Goal: Transaction & Acquisition: Purchase product/service

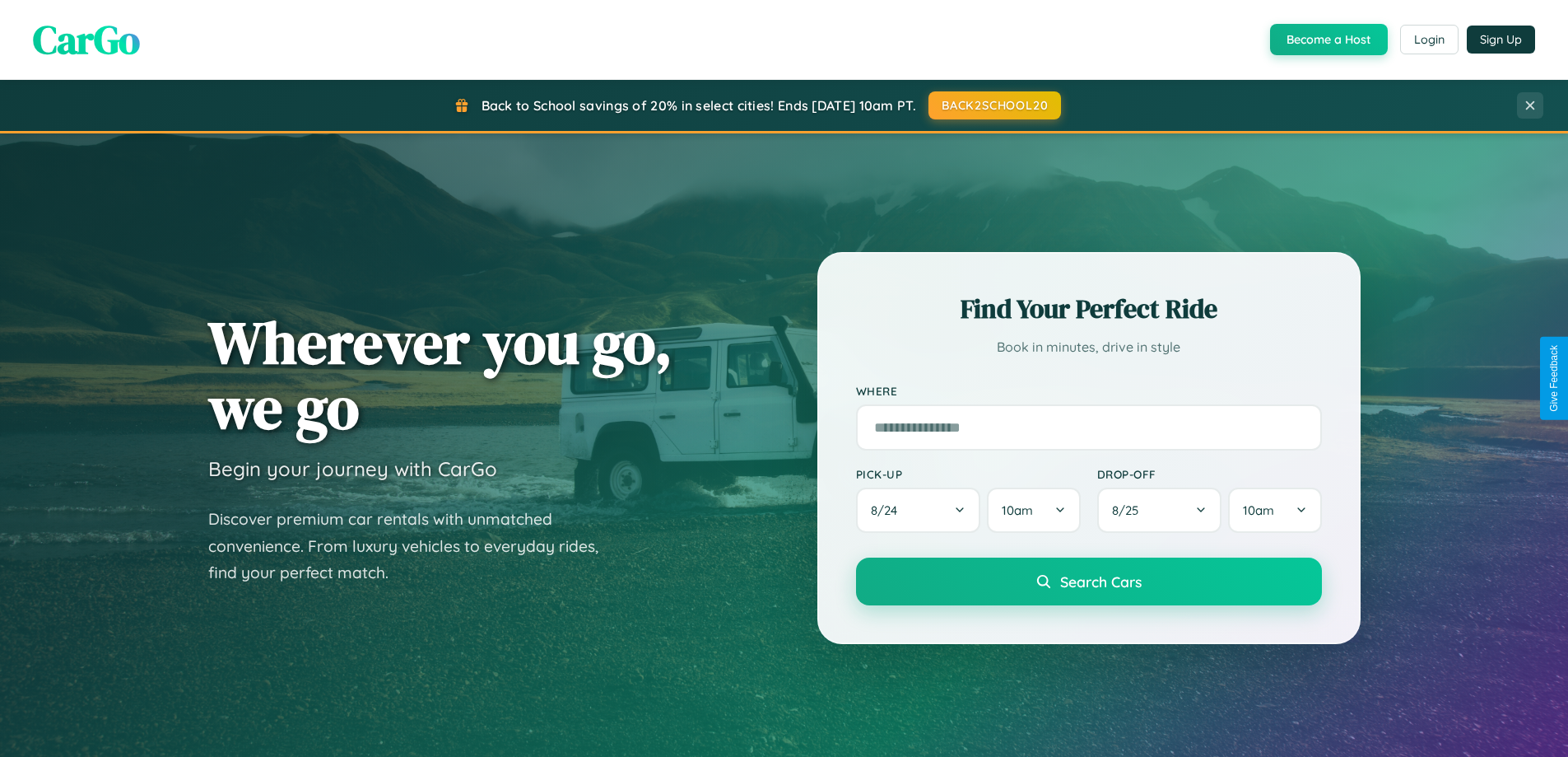
scroll to position [1133, 0]
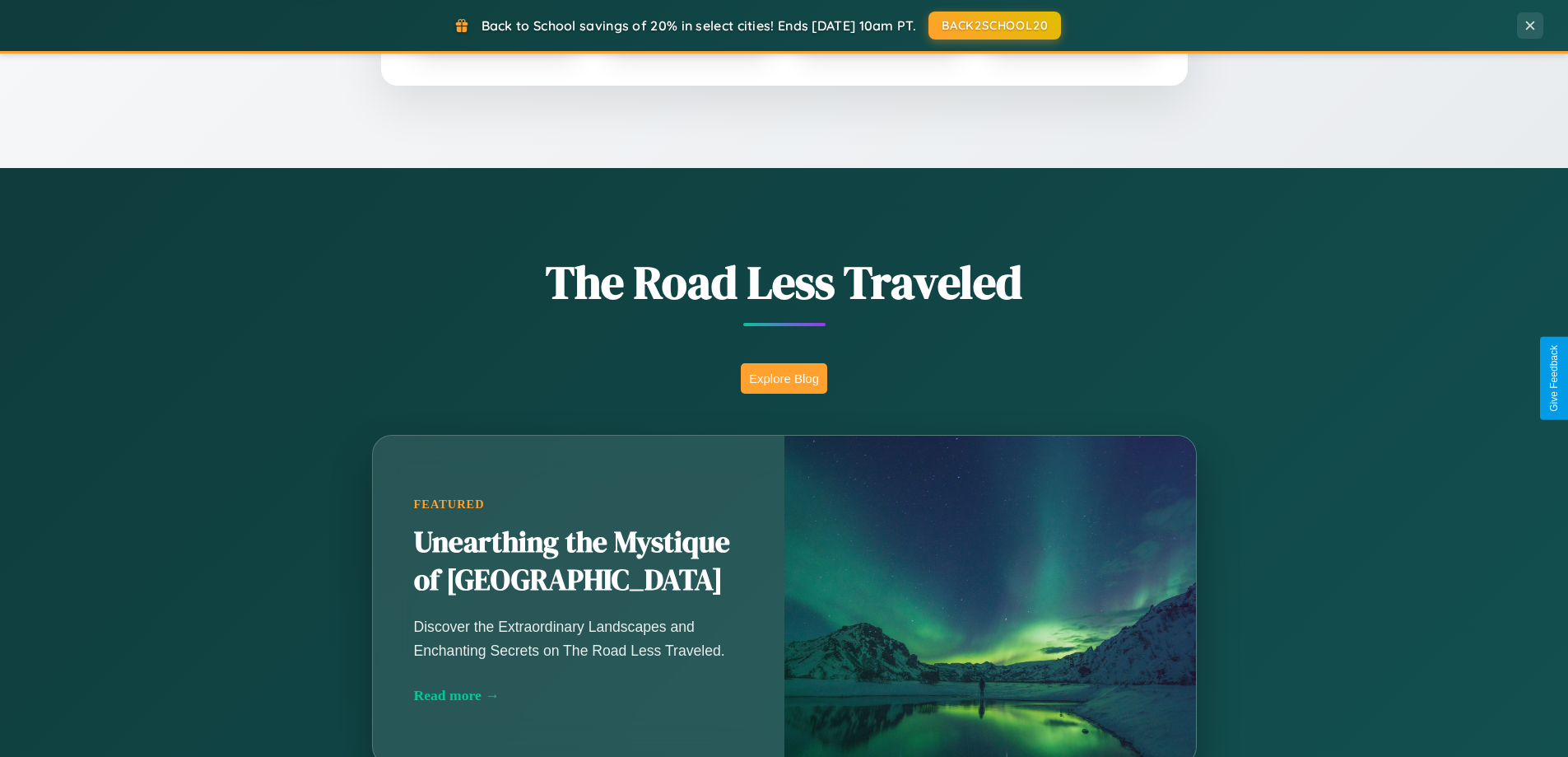
click at [783, 378] on button "Explore Blog" at bounding box center [783, 378] width 86 height 31
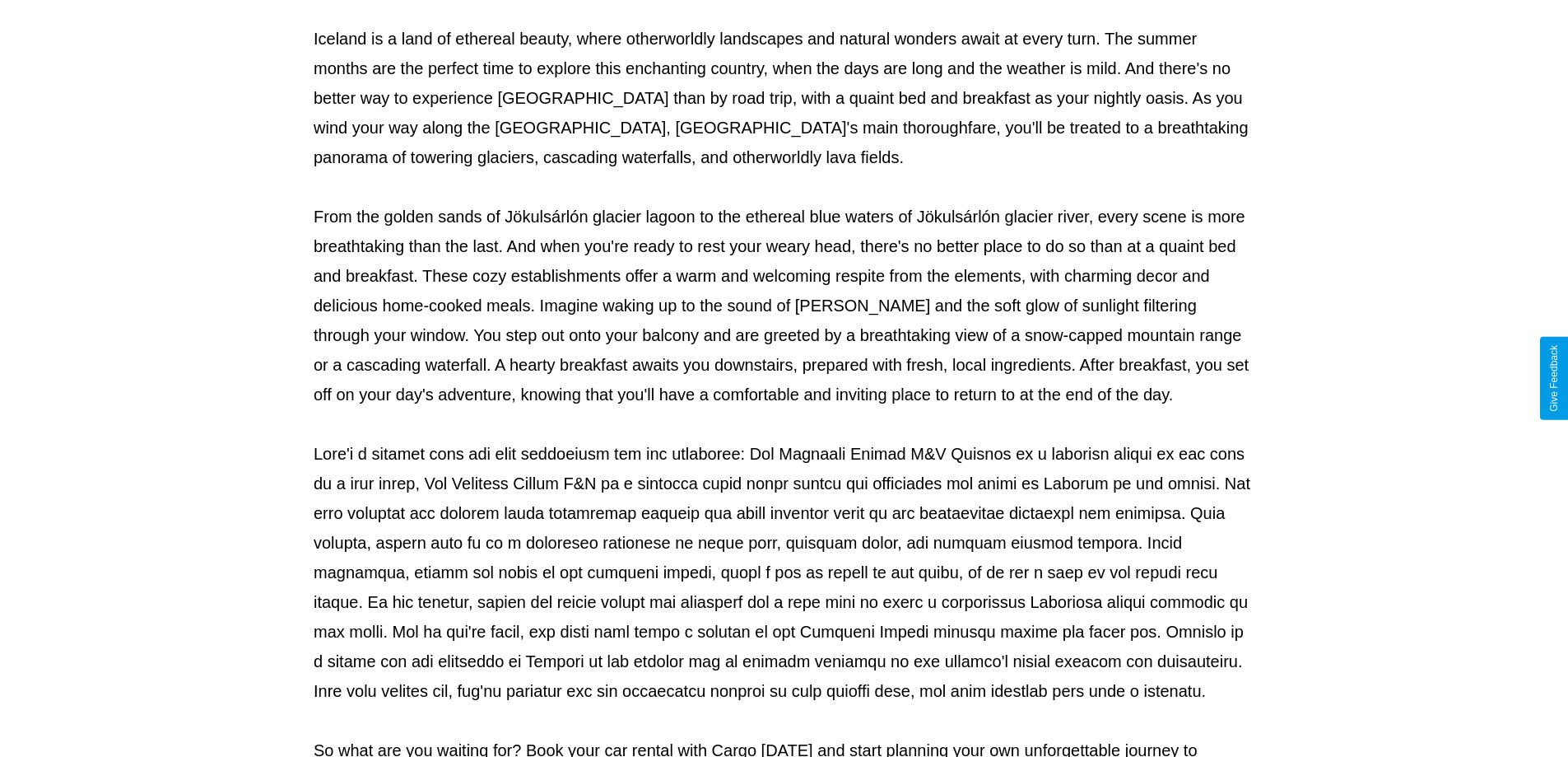
scroll to position [533, 0]
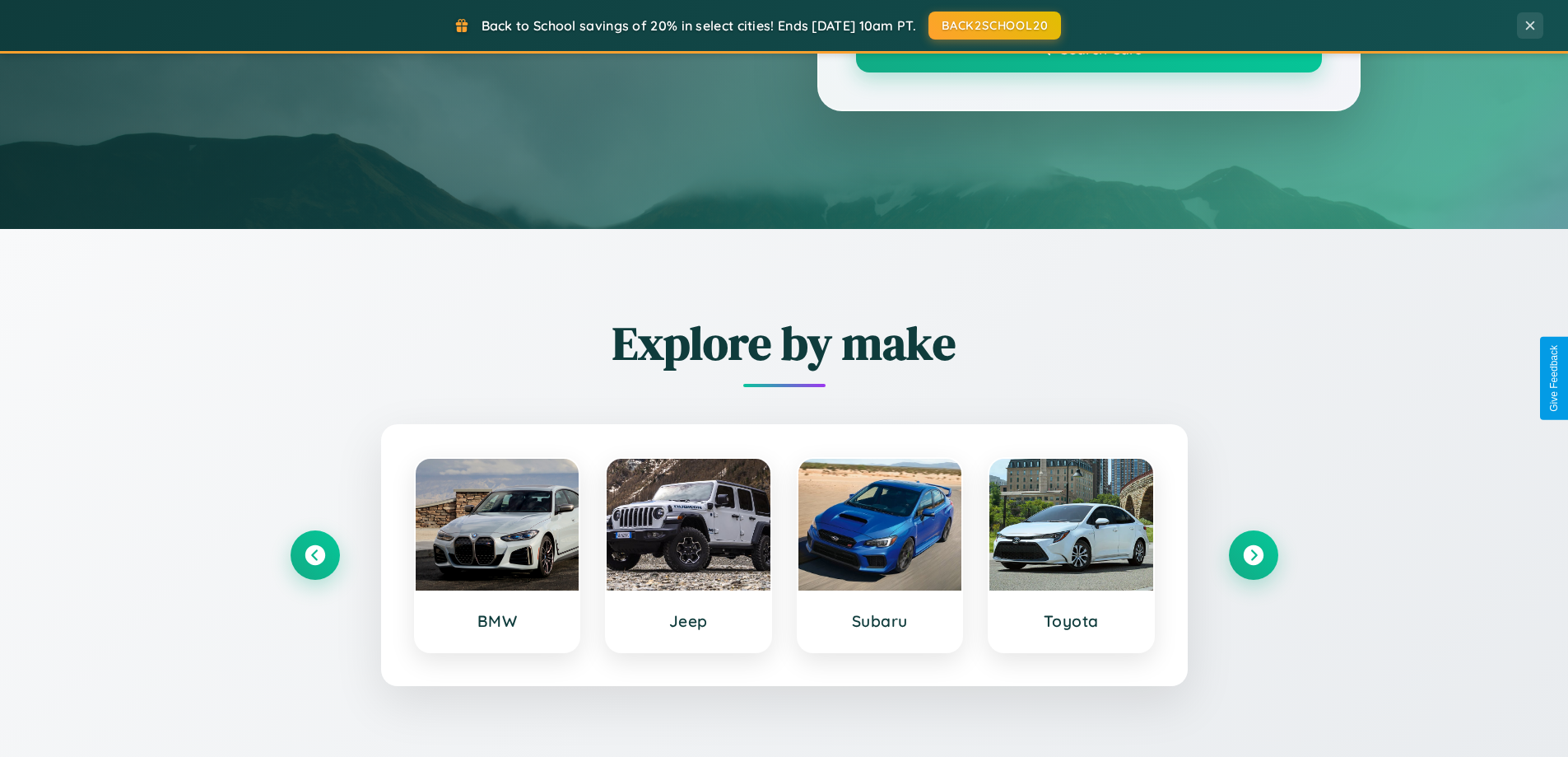
scroll to position [1133, 0]
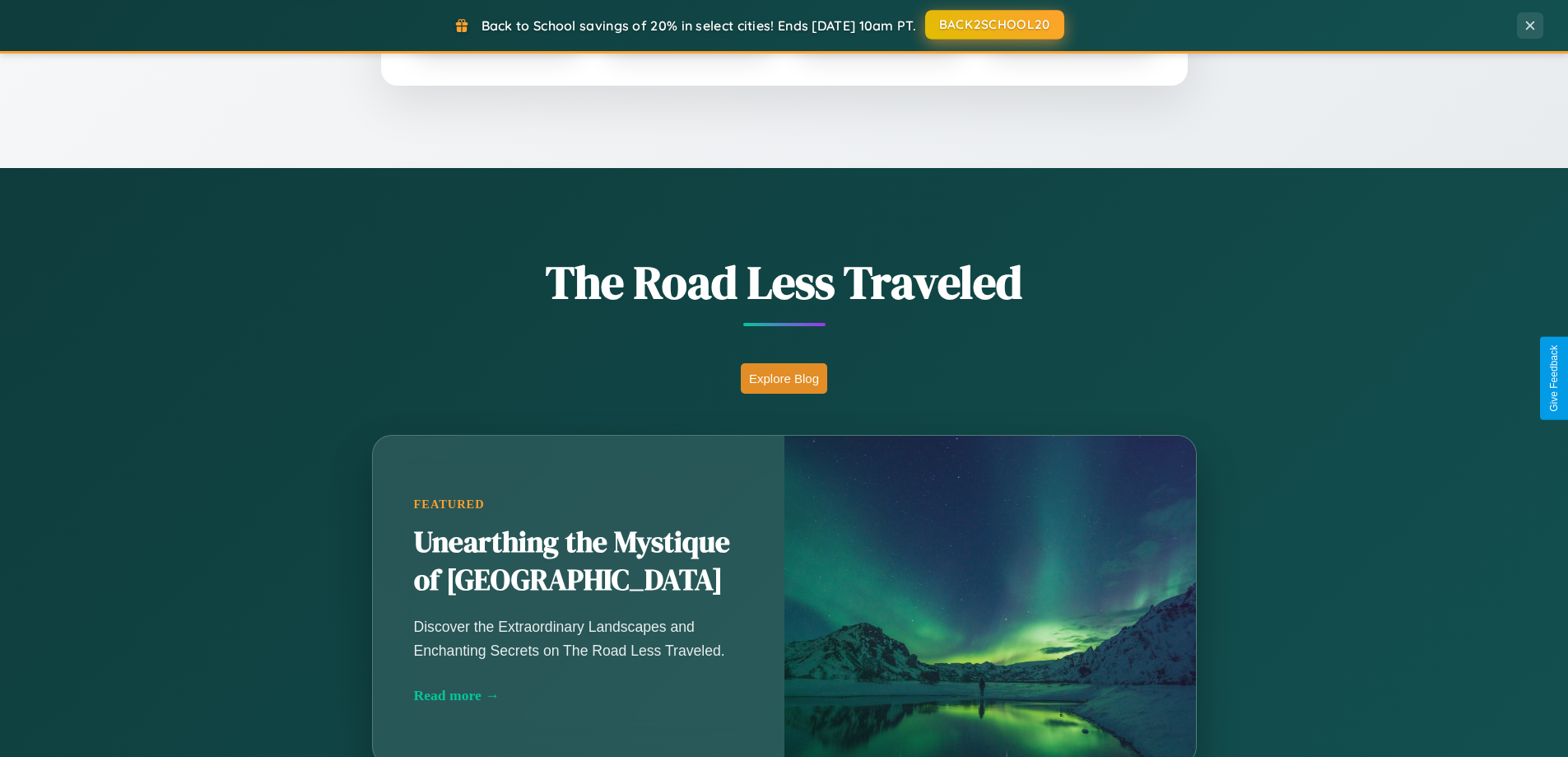
click at [994, 25] on button "BACK2SCHOOL20" at bounding box center [994, 25] width 139 height 30
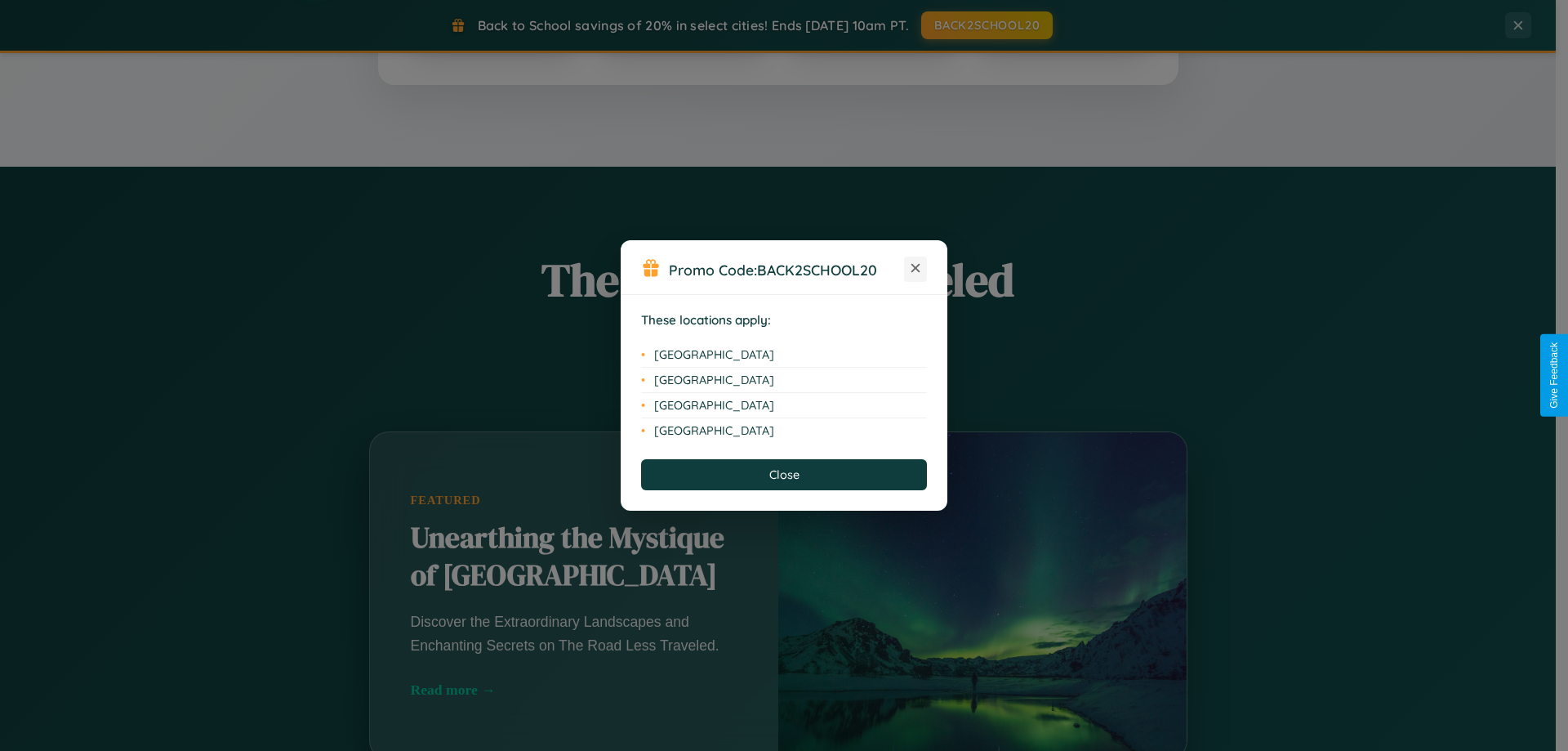
click at [916, 269] on icon at bounding box center [916, 268] width 9 height 9
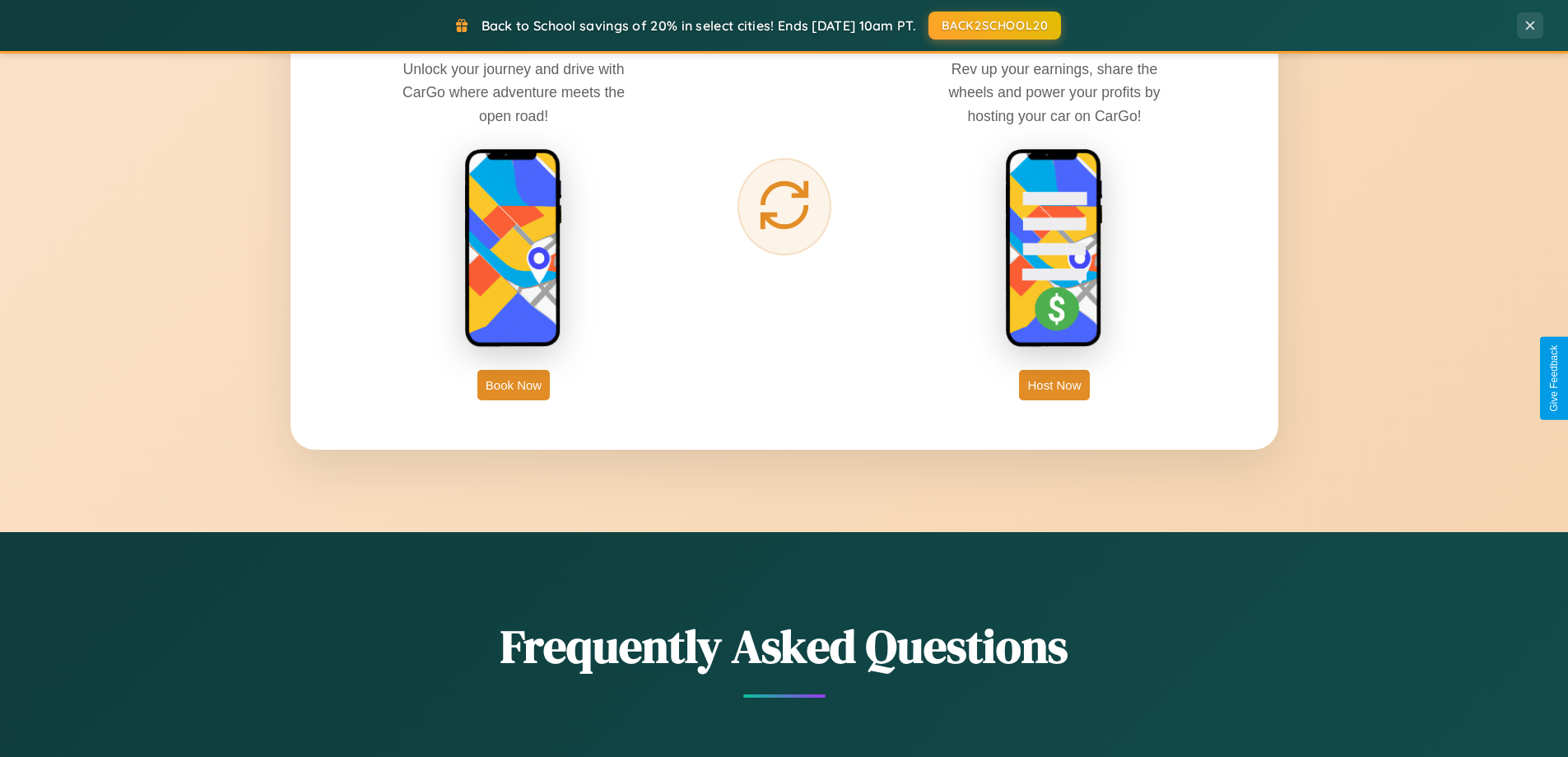
scroll to position [2645, 0]
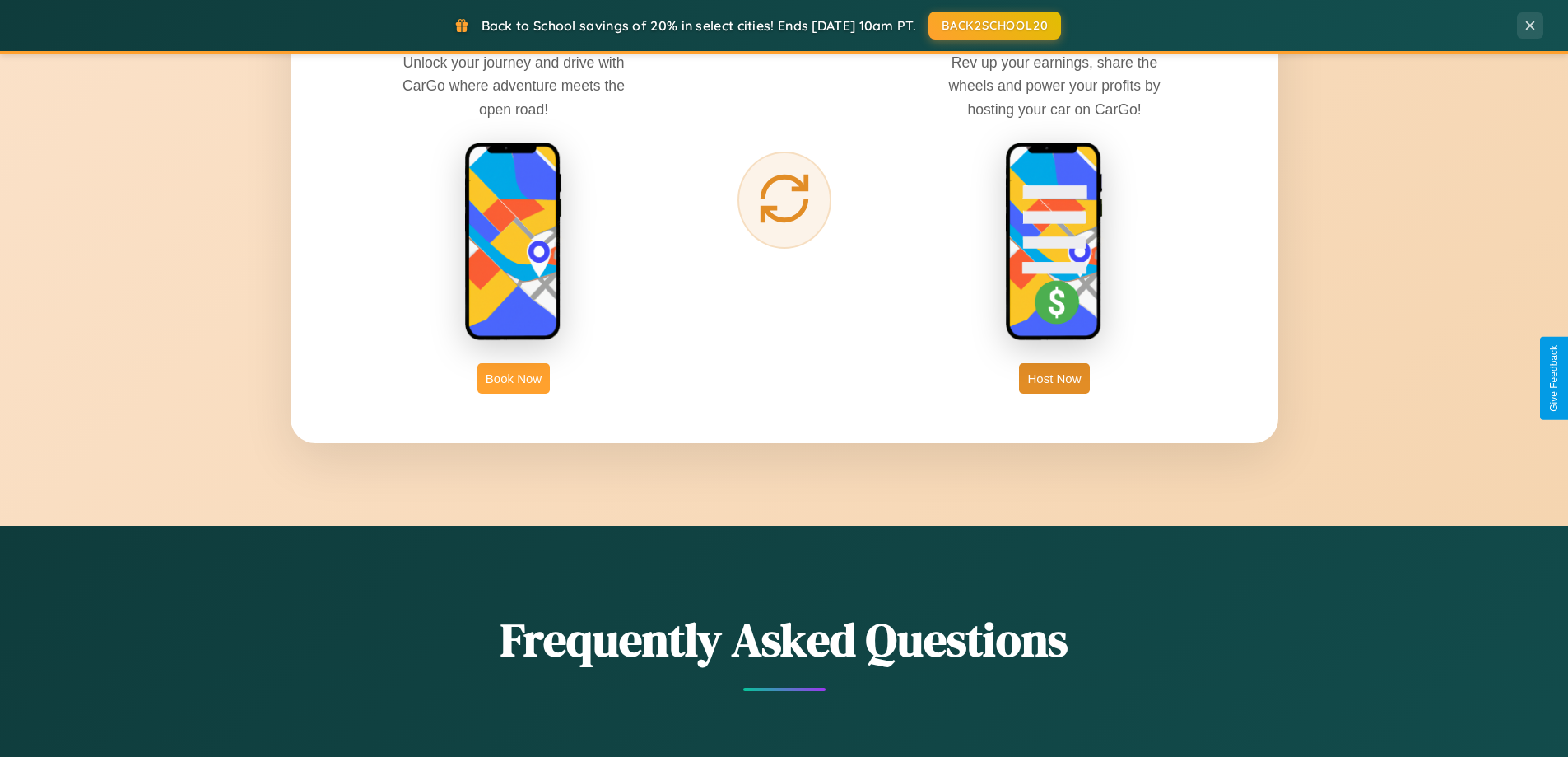
click at [514, 378] on button "Book Now" at bounding box center [513, 378] width 72 height 31
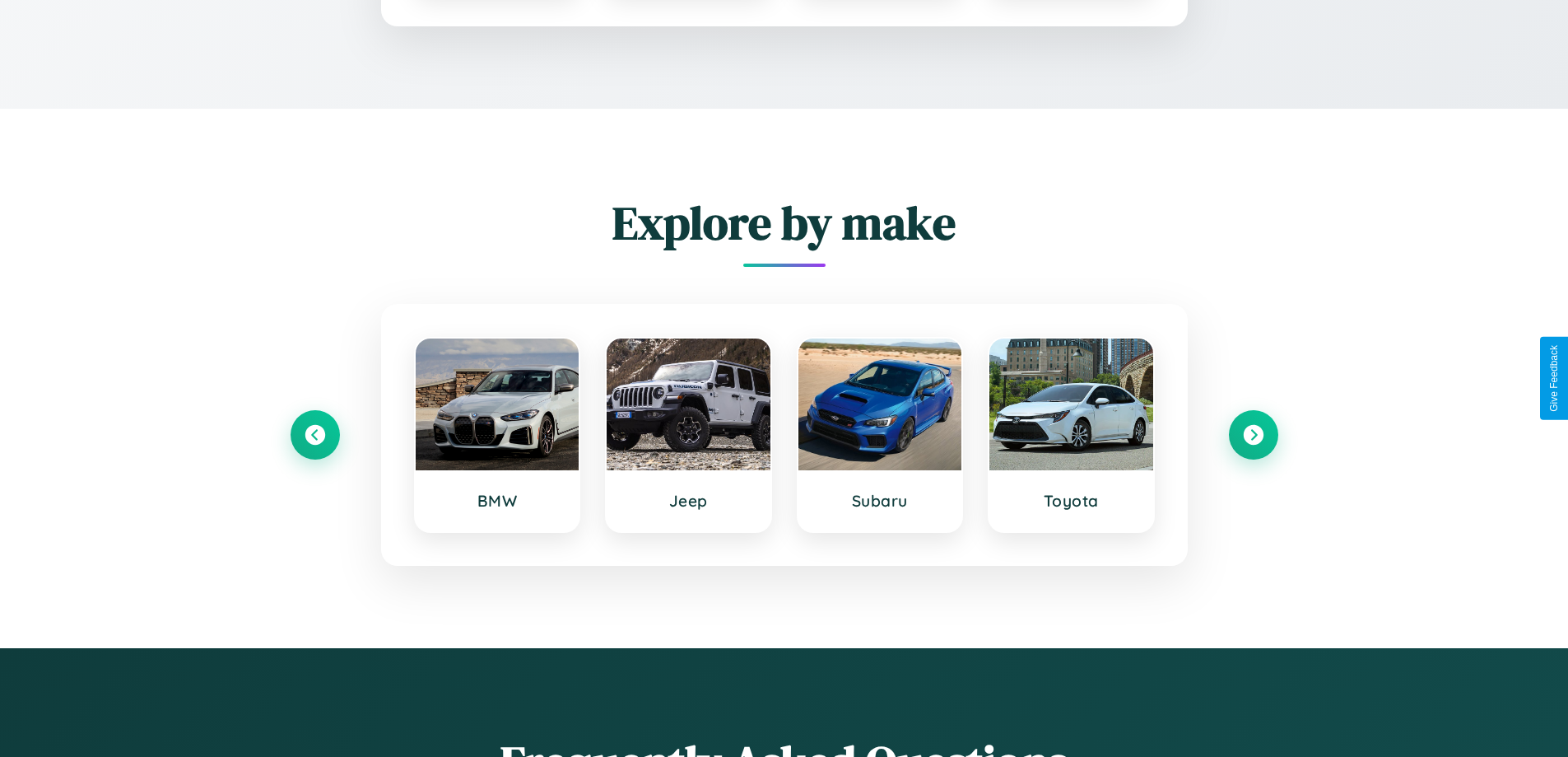
scroll to position [223, 0]
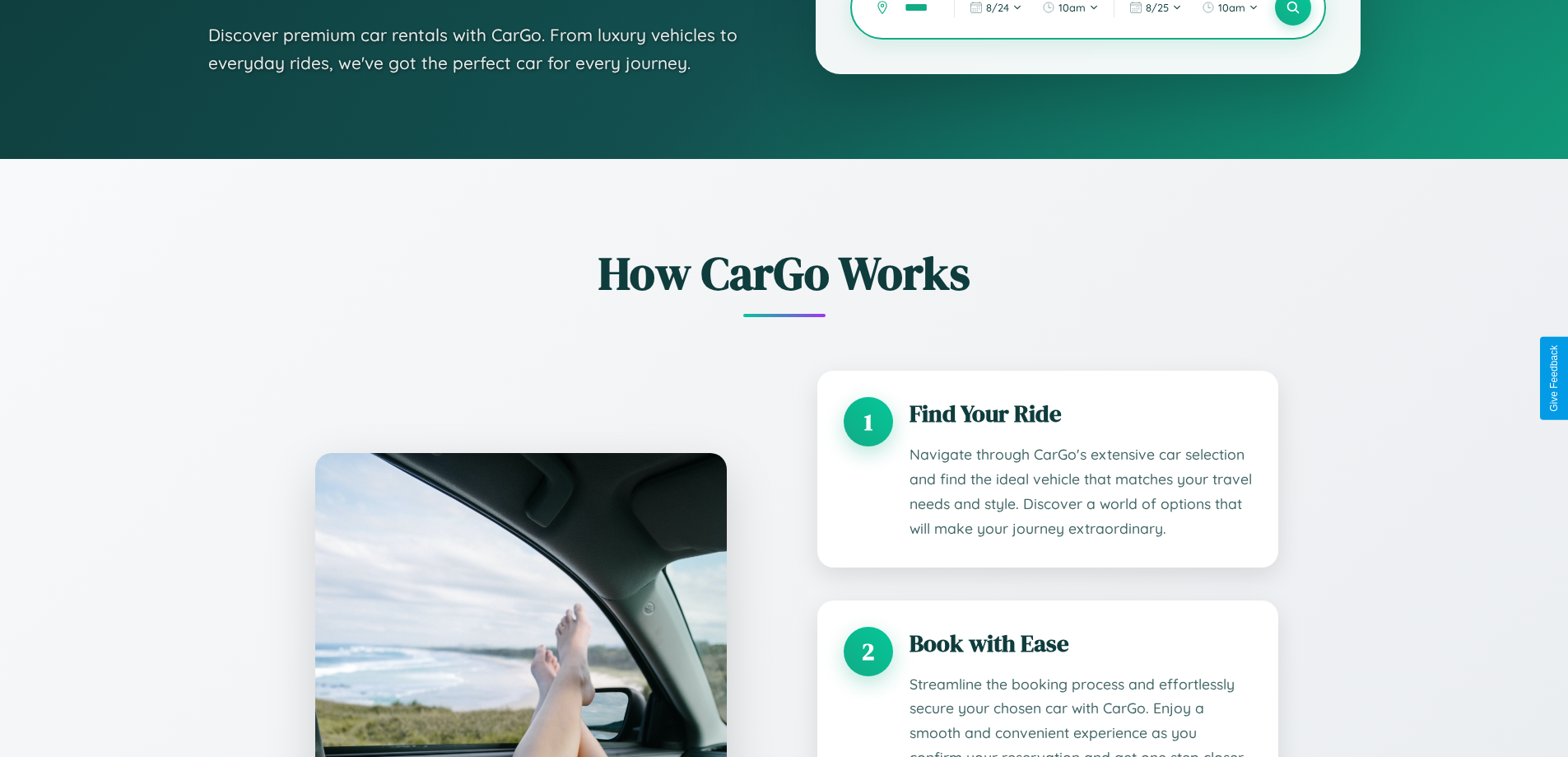
type input "******"
